Goal: Contribute content: Add original content to the website for others to see

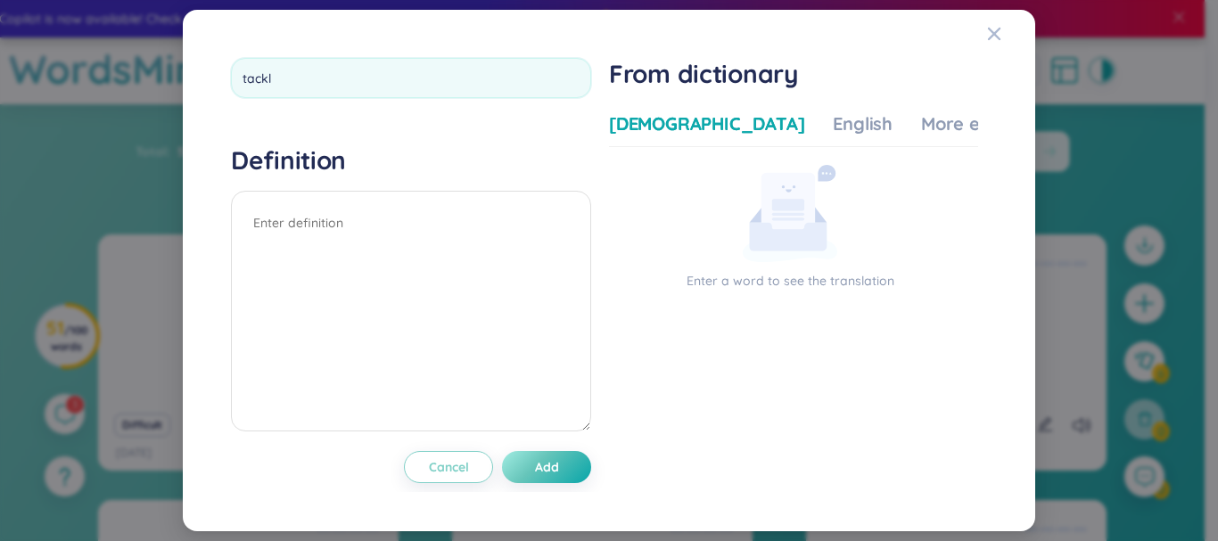
type input "tackle"
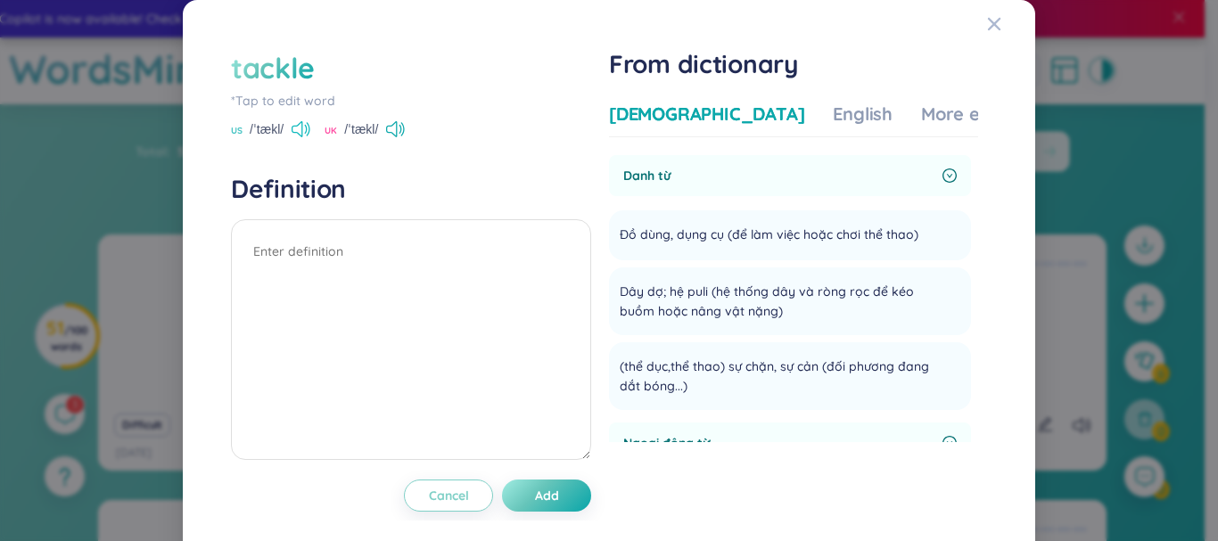
click at [303, 134] on icon at bounding box center [301, 129] width 19 height 16
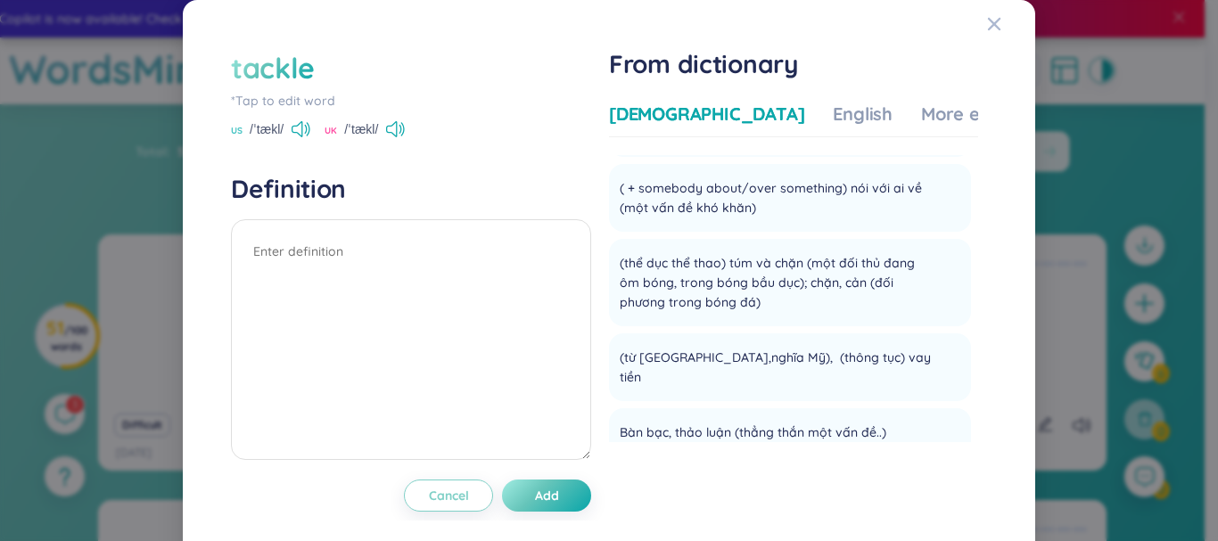
scroll to position [268, 0]
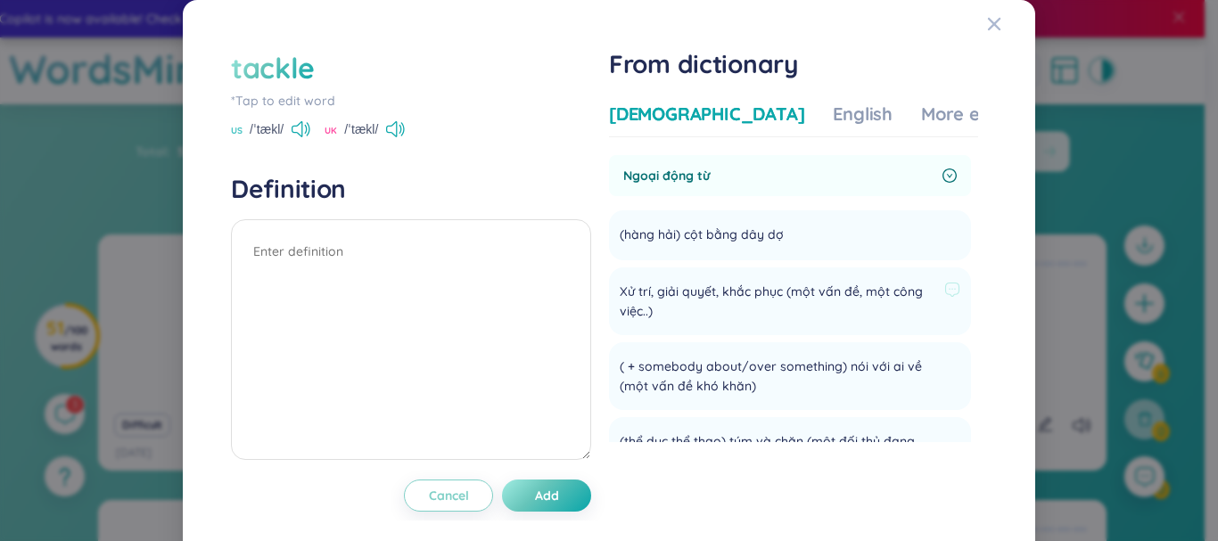
click at [703, 287] on span "Xử trí, giải quyết, khắc phục (một vấn đề, một công việc..)" at bounding box center [779, 301] width 318 height 39
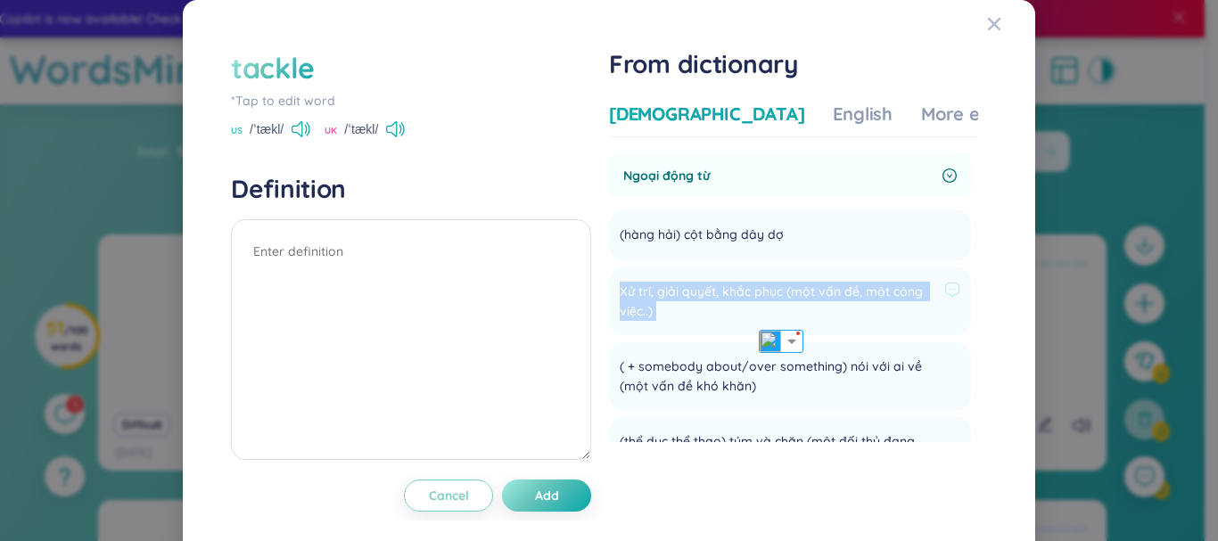
copy li "Xử trí, giải quyết, khắc phục (một vấn đề, một công việc..) Add"
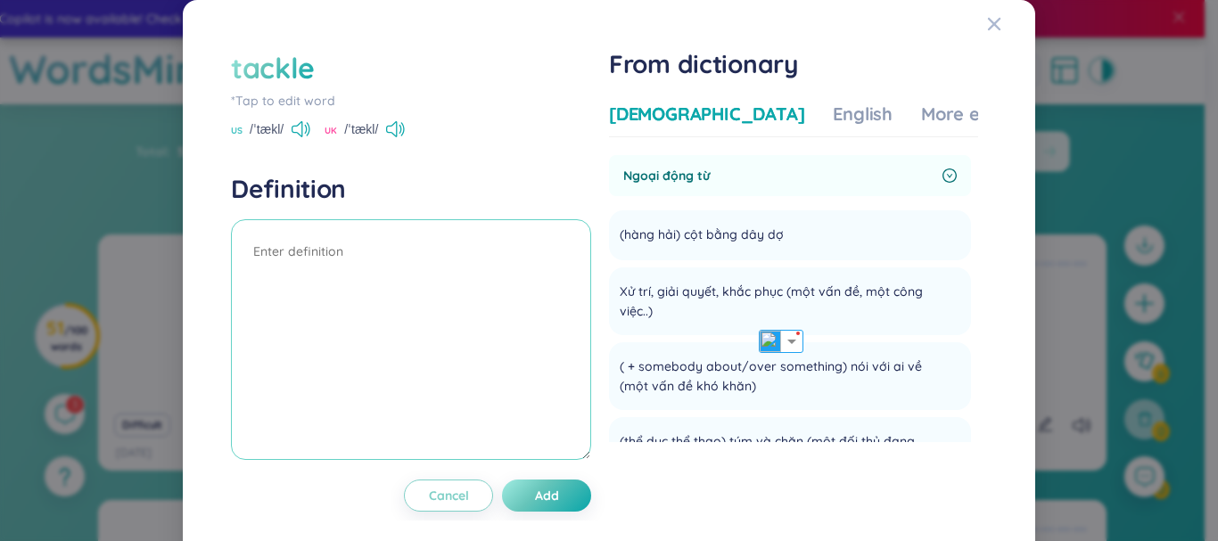
click at [340, 245] on textarea at bounding box center [411, 339] width 360 height 241
paste textarea "Xử trí, giải quyết, khắc phục (một vấn đề, một công việc..)"
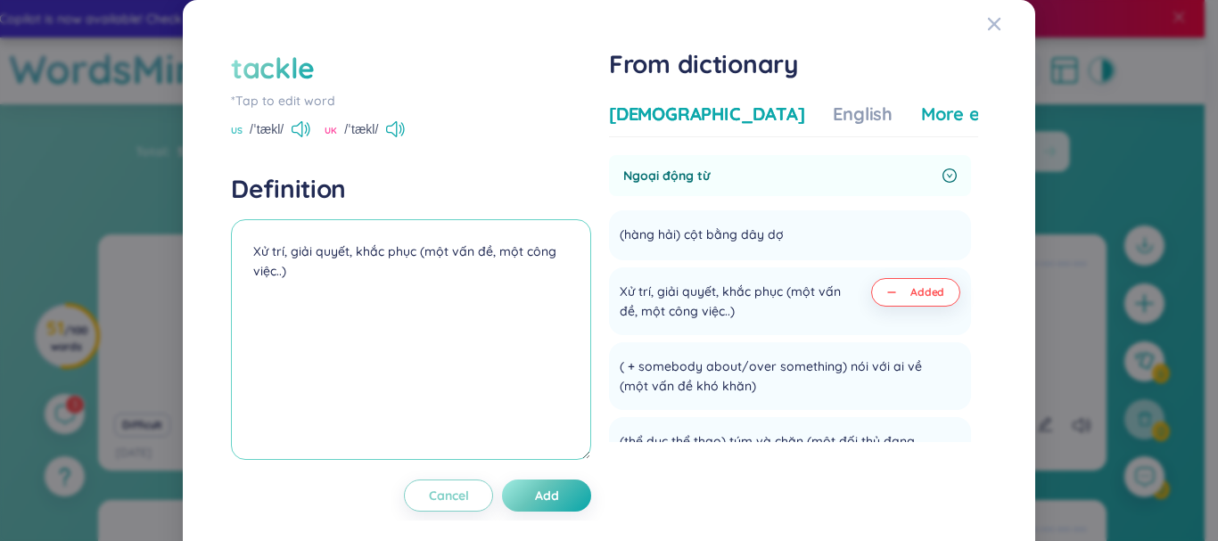
type textarea "Xử trí, giải quyết, khắc phục (một vấn đề, một công việc..)"
click at [921, 112] on div "More examples" at bounding box center [985, 114] width 129 height 25
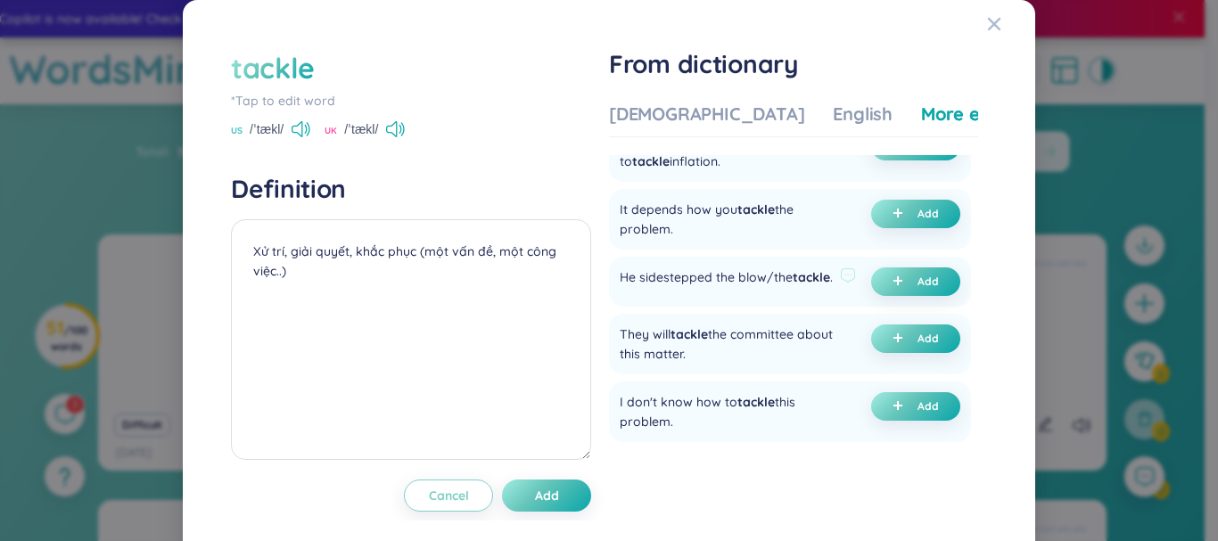
scroll to position [178, 0]
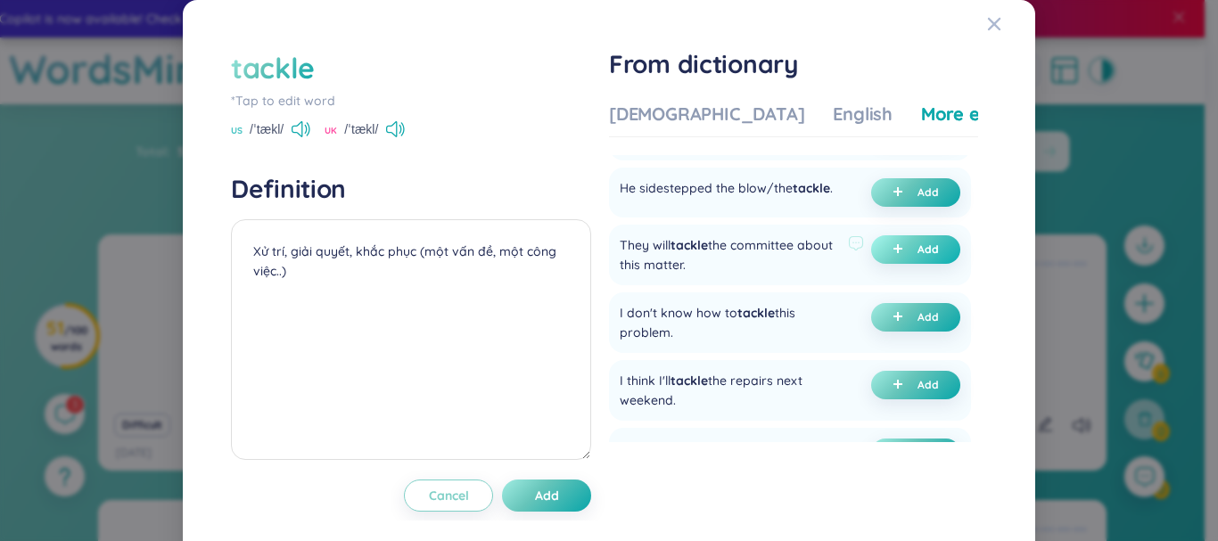
click at [900, 263] on button "Add" at bounding box center [915, 249] width 89 height 29
click at [659, 256] on div "They will tackle the committee about this matter." at bounding box center [730, 254] width 221 height 39
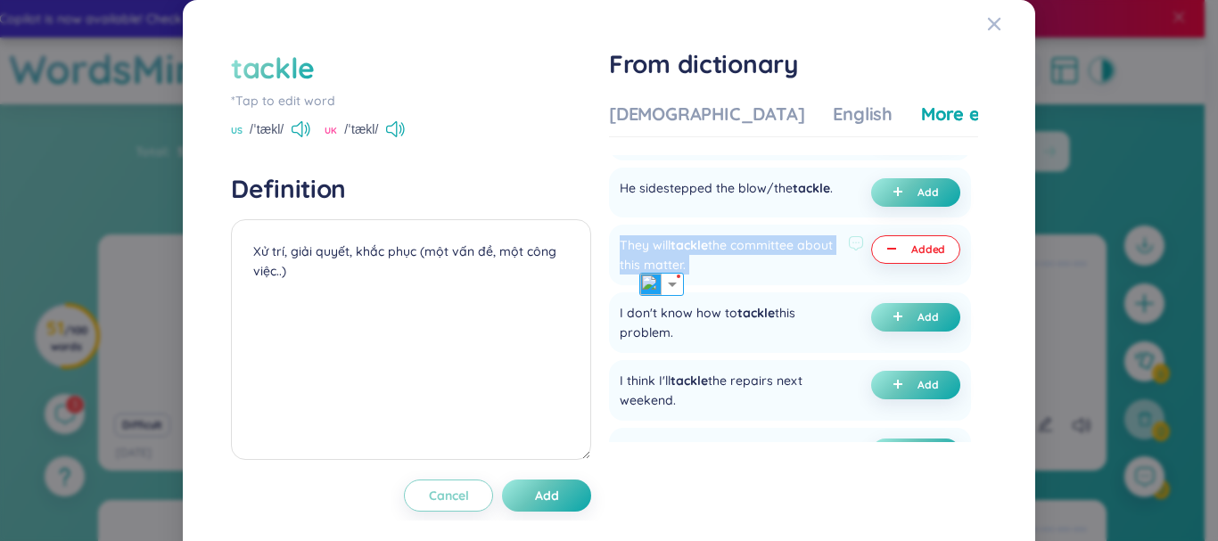
click at [659, 256] on div "They will tackle the committee about this matter." at bounding box center [730, 254] width 221 height 39
click at [765, 307] on img at bounding box center [770, 305] width 23 height 23
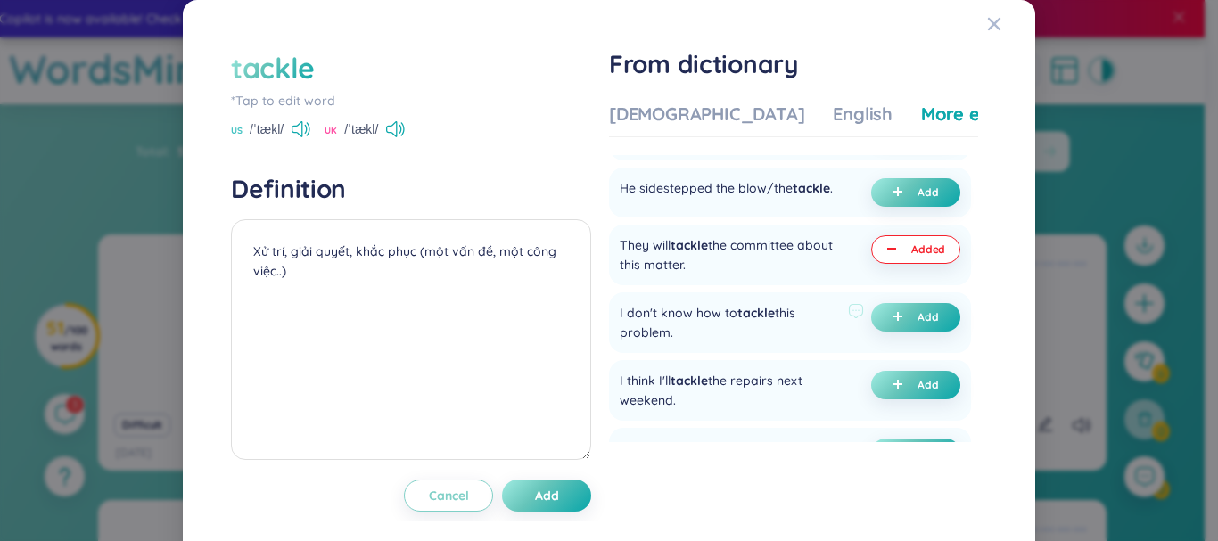
click at [712, 323] on div "I don't know how to tackle this problem." at bounding box center [730, 322] width 221 height 39
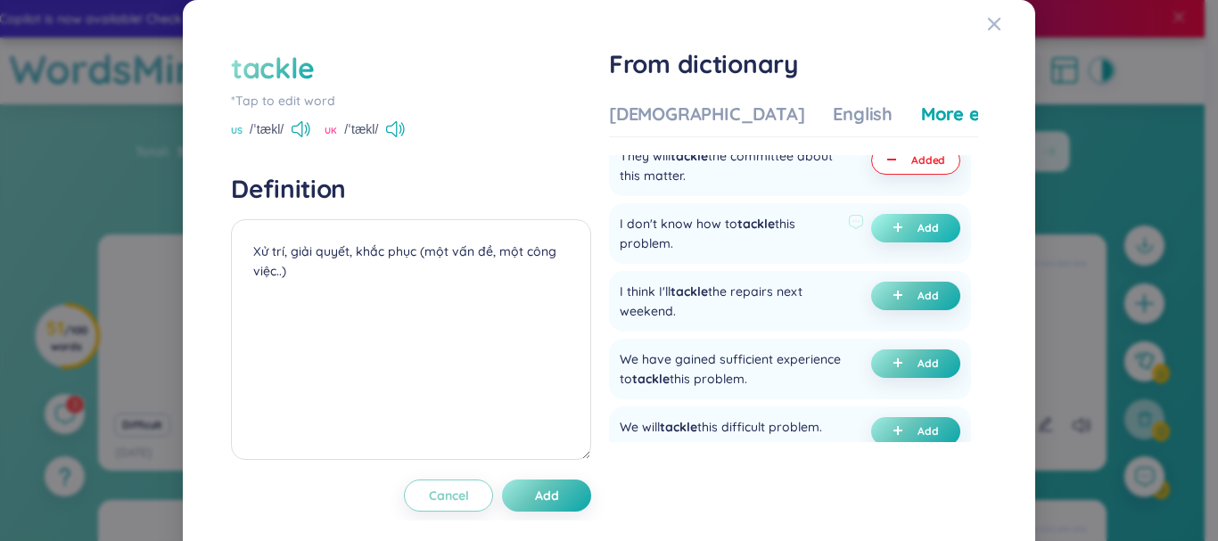
click at [921, 235] on span "Add" at bounding box center [928, 228] width 21 height 14
click at [554, 490] on span "Add" at bounding box center [547, 496] width 24 height 18
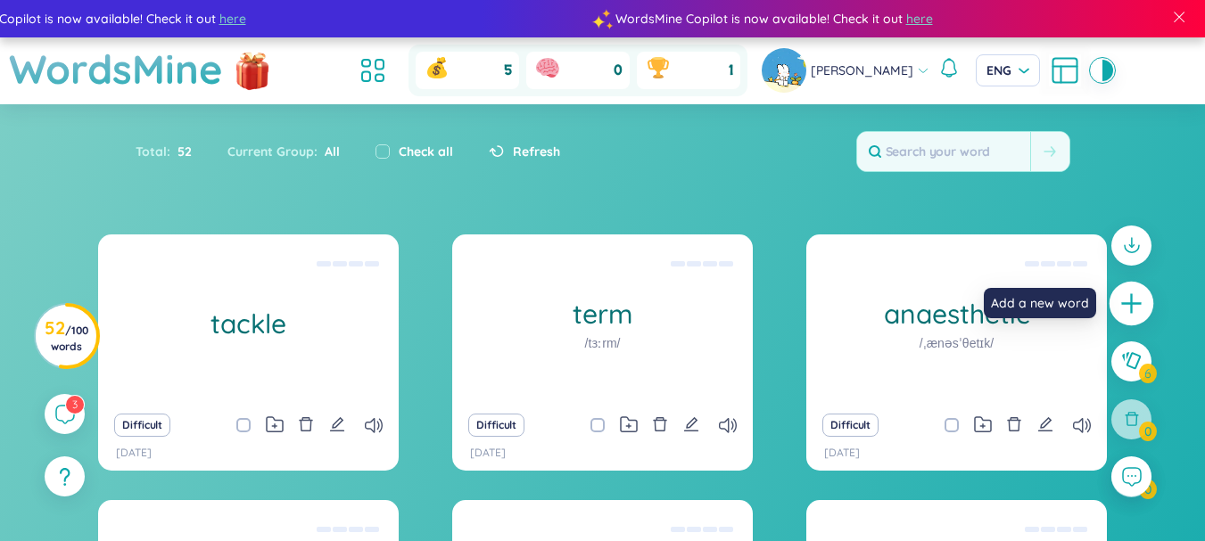
click at [1130, 305] on icon "plus" at bounding box center [1131, 304] width 25 height 25
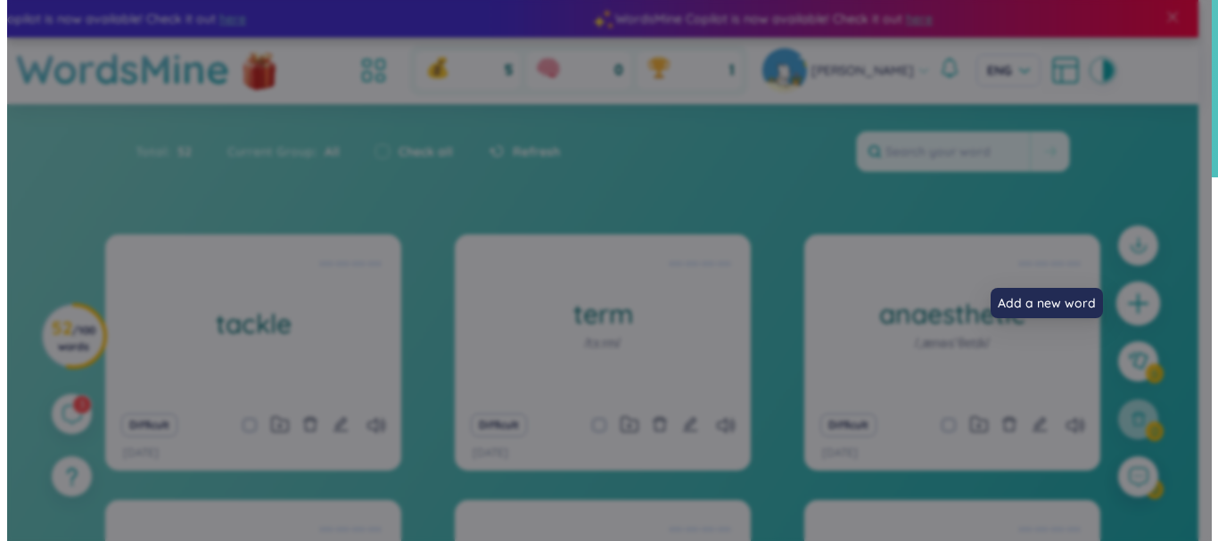
scroll to position [24, 0]
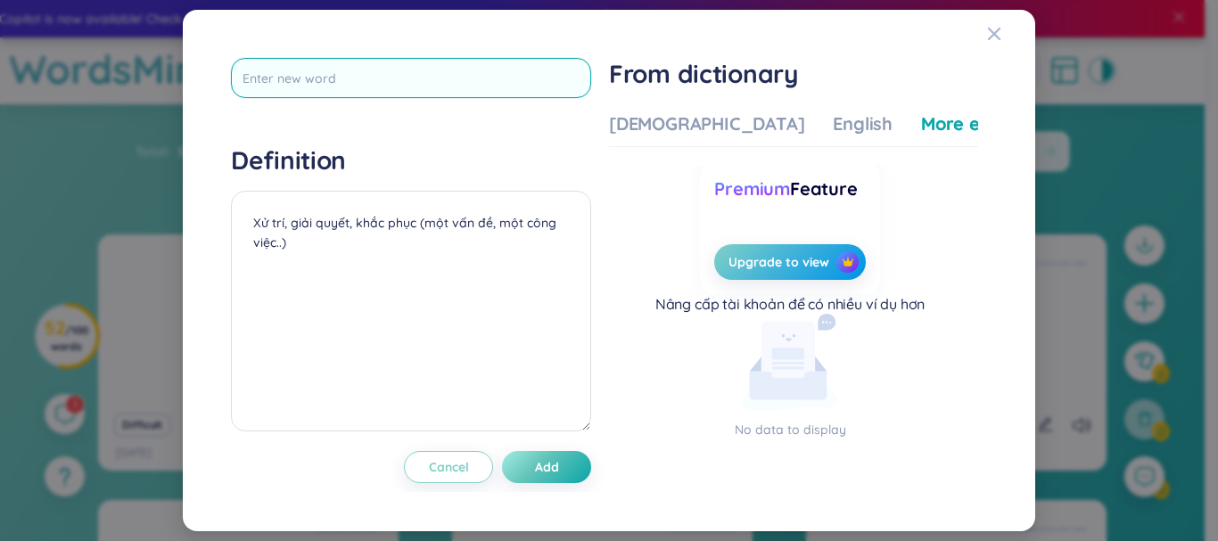
click at [531, 90] on input "text" at bounding box center [411, 78] width 360 height 40
type input "f"
type input "drastic"
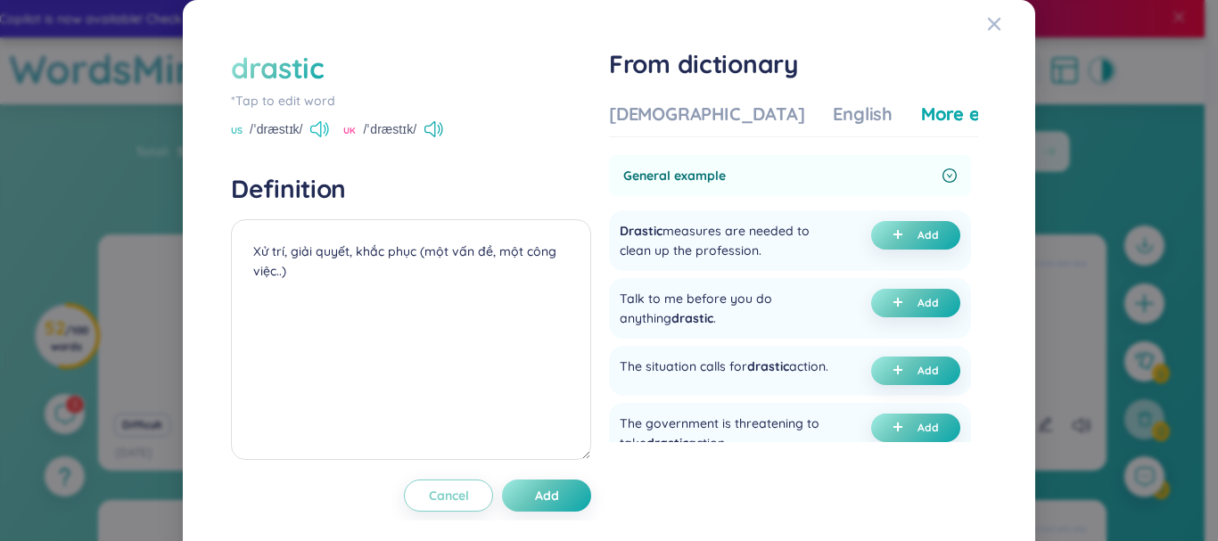
click at [324, 133] on icon at bounding box center [319, 129] width 19 height 16
click at [644, 112] on div "[DEMOGRAPHIC_DATA]" at bounding box center [706, 114] width 195 height 25
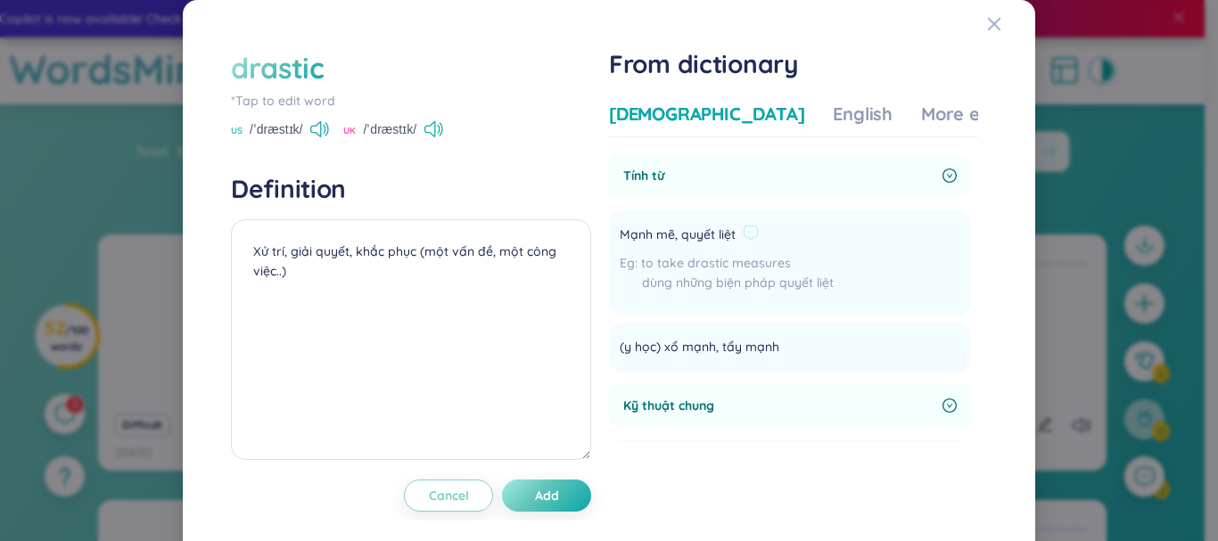
click at [687, 241] on span "Mạnh mẽ, quyết liệt" at bounding box center [678, 235] width 116 height 21
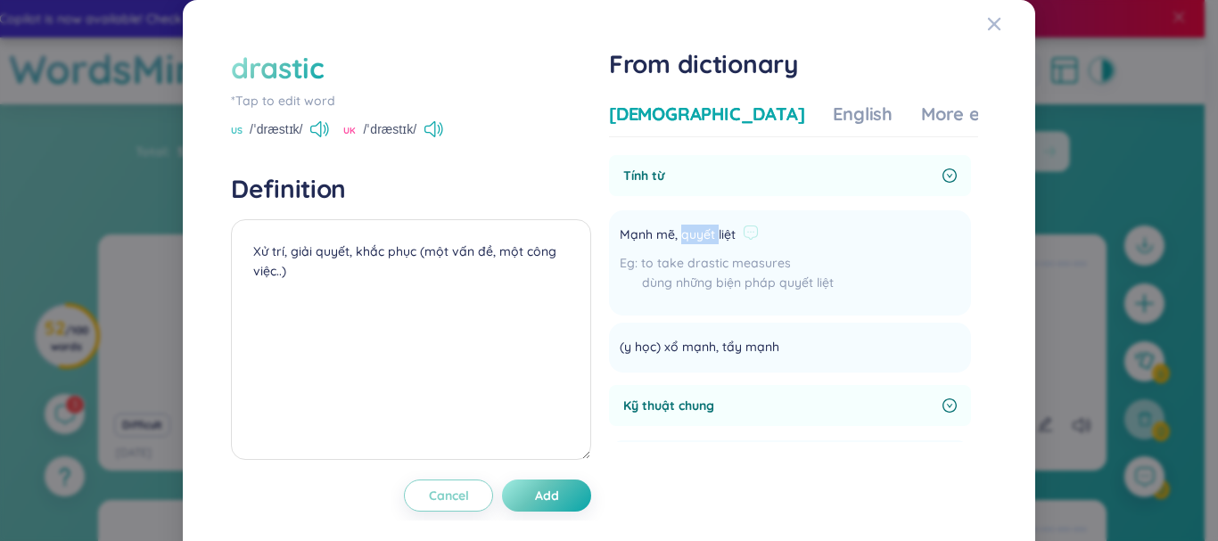
click at [687, 241] on span "Mạnh mẽ, quyết liệt" at bounding box center [678, 235] width 116 height 21
click at [686, 239] on span "Mạnh mẽ, quyết liệt" at bounding box center [678, 235] width 116 height 21
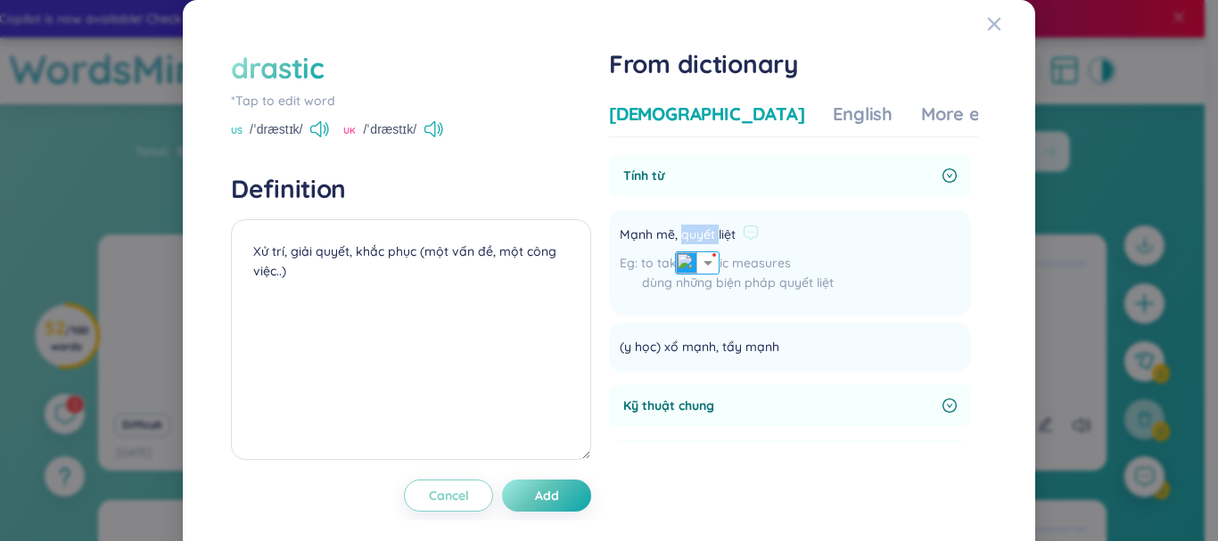
click at [686, 239] on span "Mạnh mẽ, quyết liệt" at bounding box center [678, 235] width 116 height 21
paste textarea "Mạnh mẽ, quyết liệt"
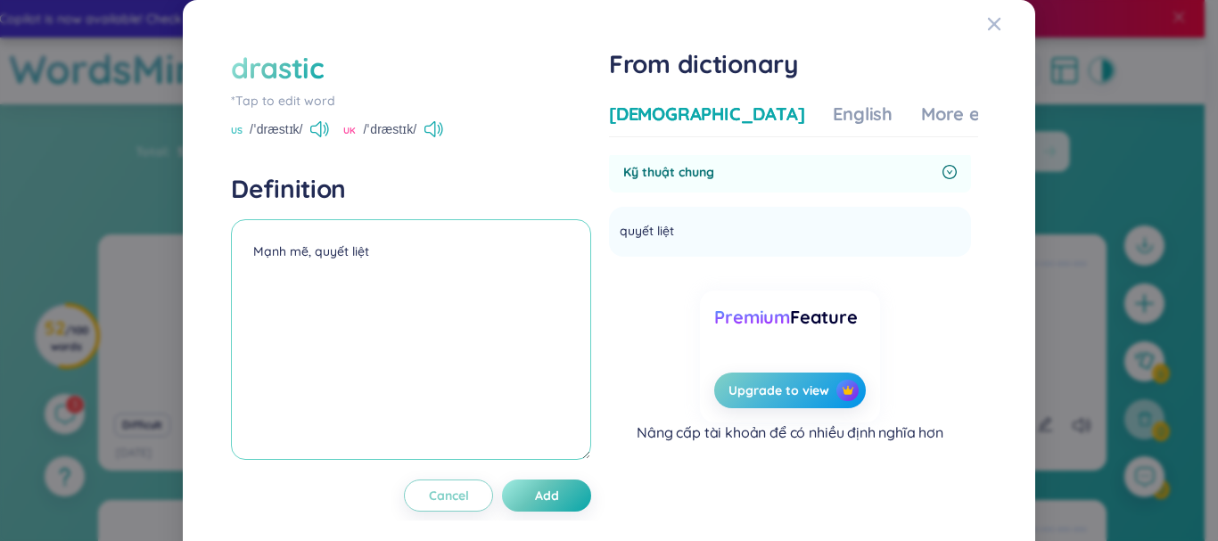
scroll to position [0, 0]
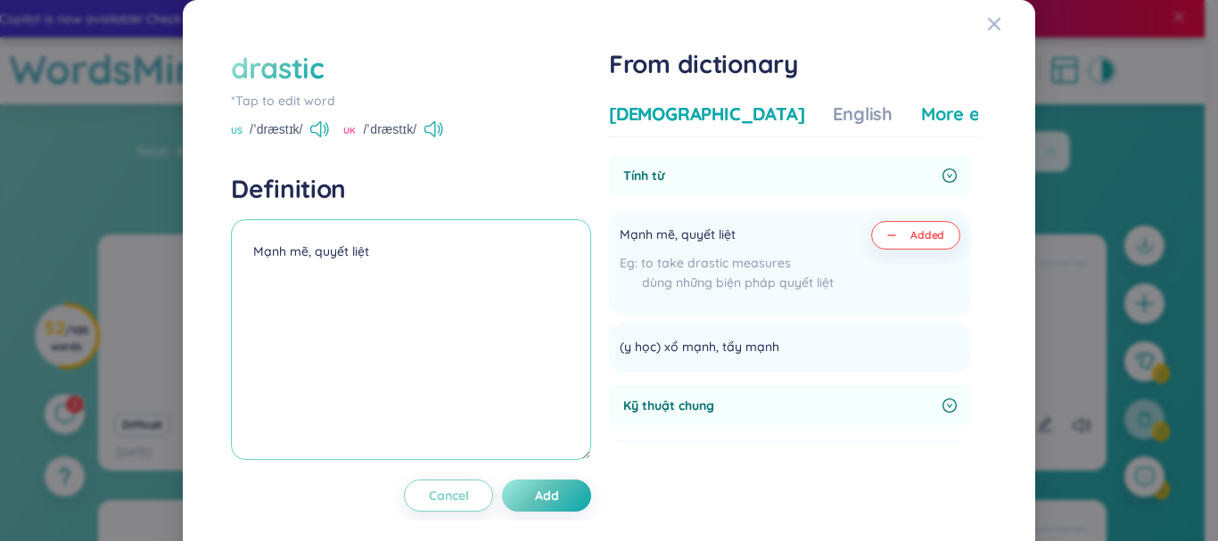
type textarea "Mạnh mẽ, quyết liệt"
click at [921, 113] on div "More examples" at bounding box center [985, 114] width 129 height 25
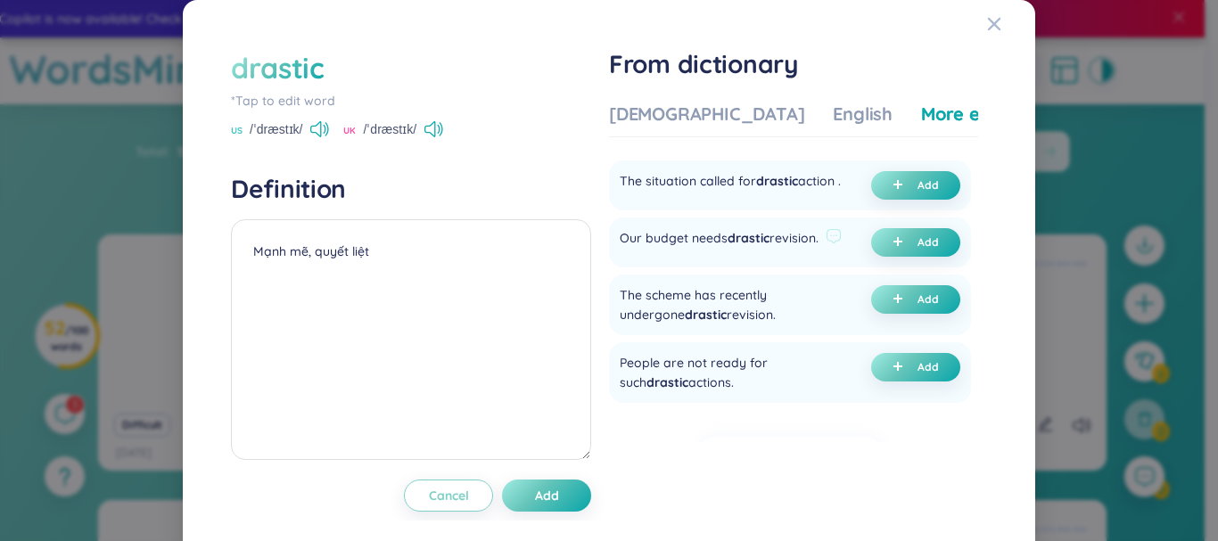
scroll to position [535, 0]
